Goal: Navigation & Orientation: Find specific page/section

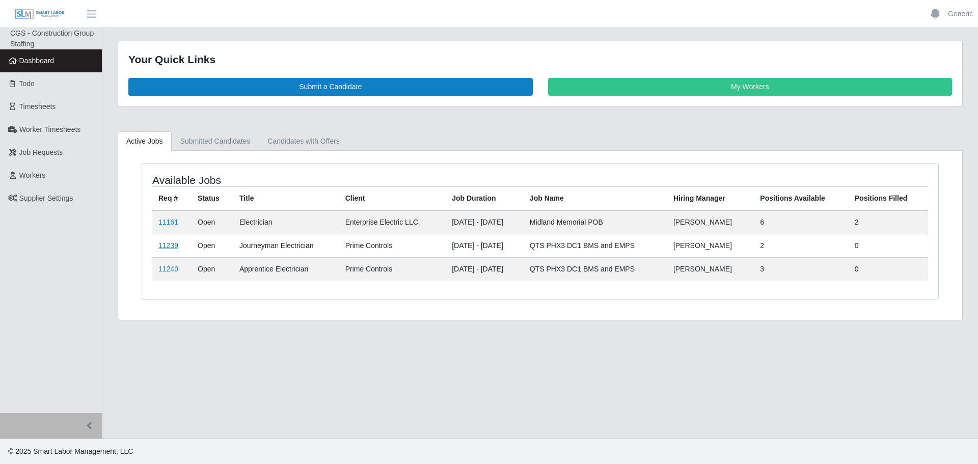
click at [172, 243] on link "11239" at bounding box center [168, 245] width 20 height 8
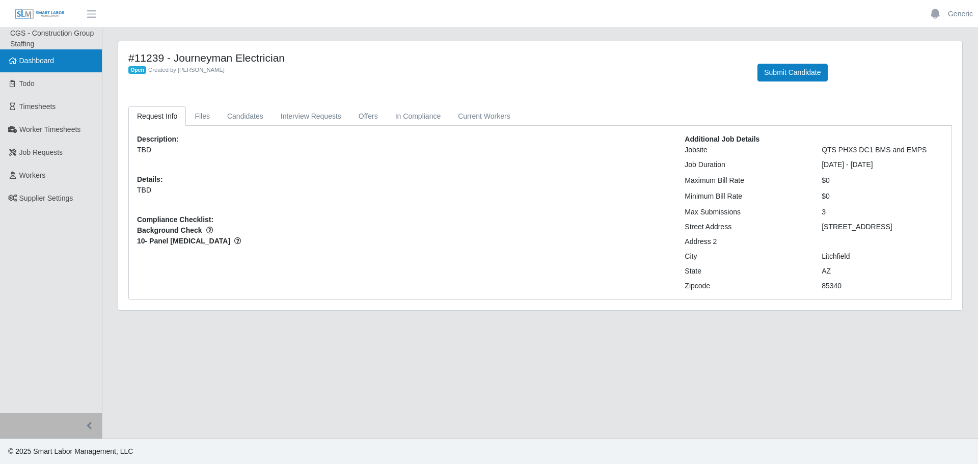
click at [43, 63] on span "Dashboard" at bounding box center [36, 61] width 35 height 8
